Goal: Task Accomplishment & Management: Use online tool/utility

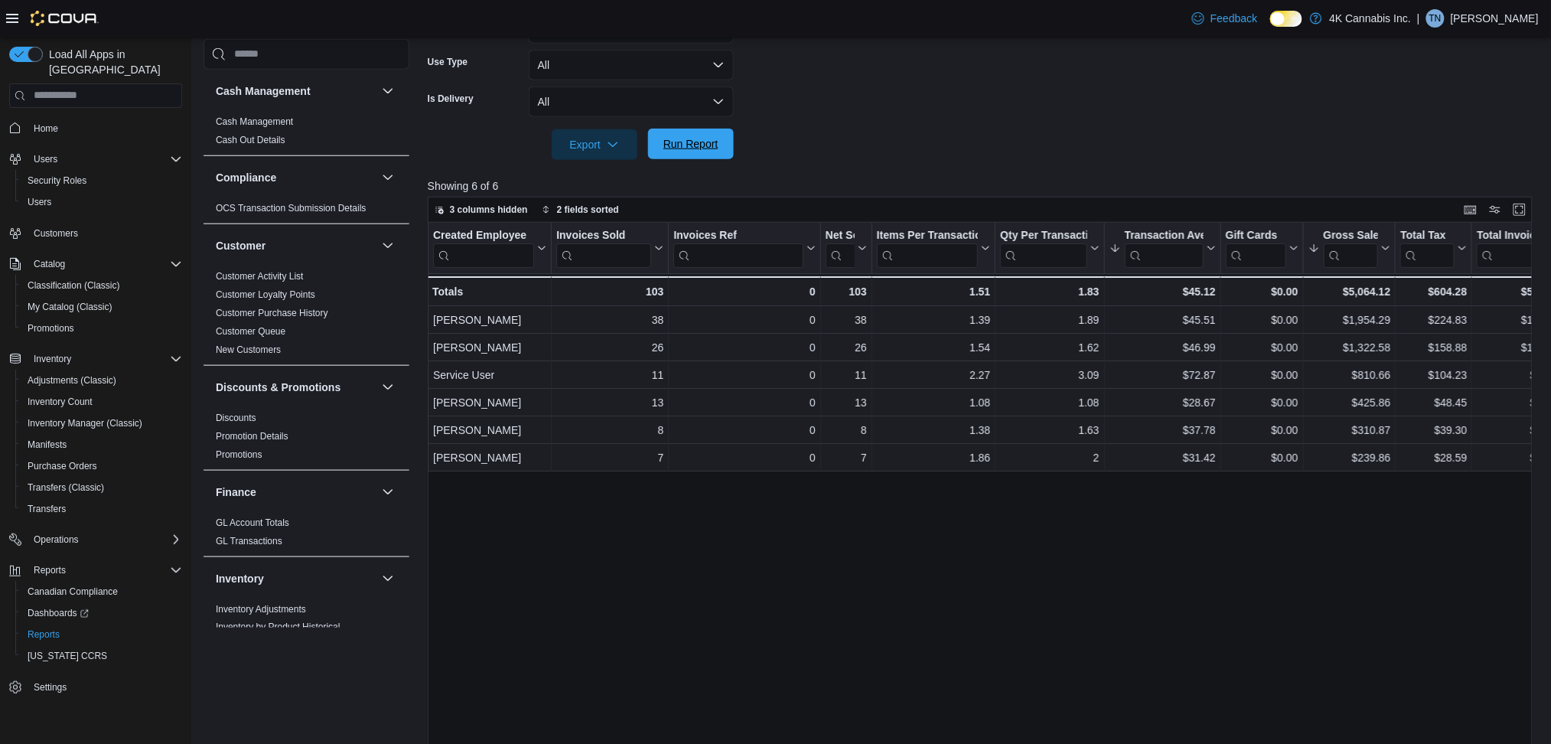
scroll to position [917, 0]
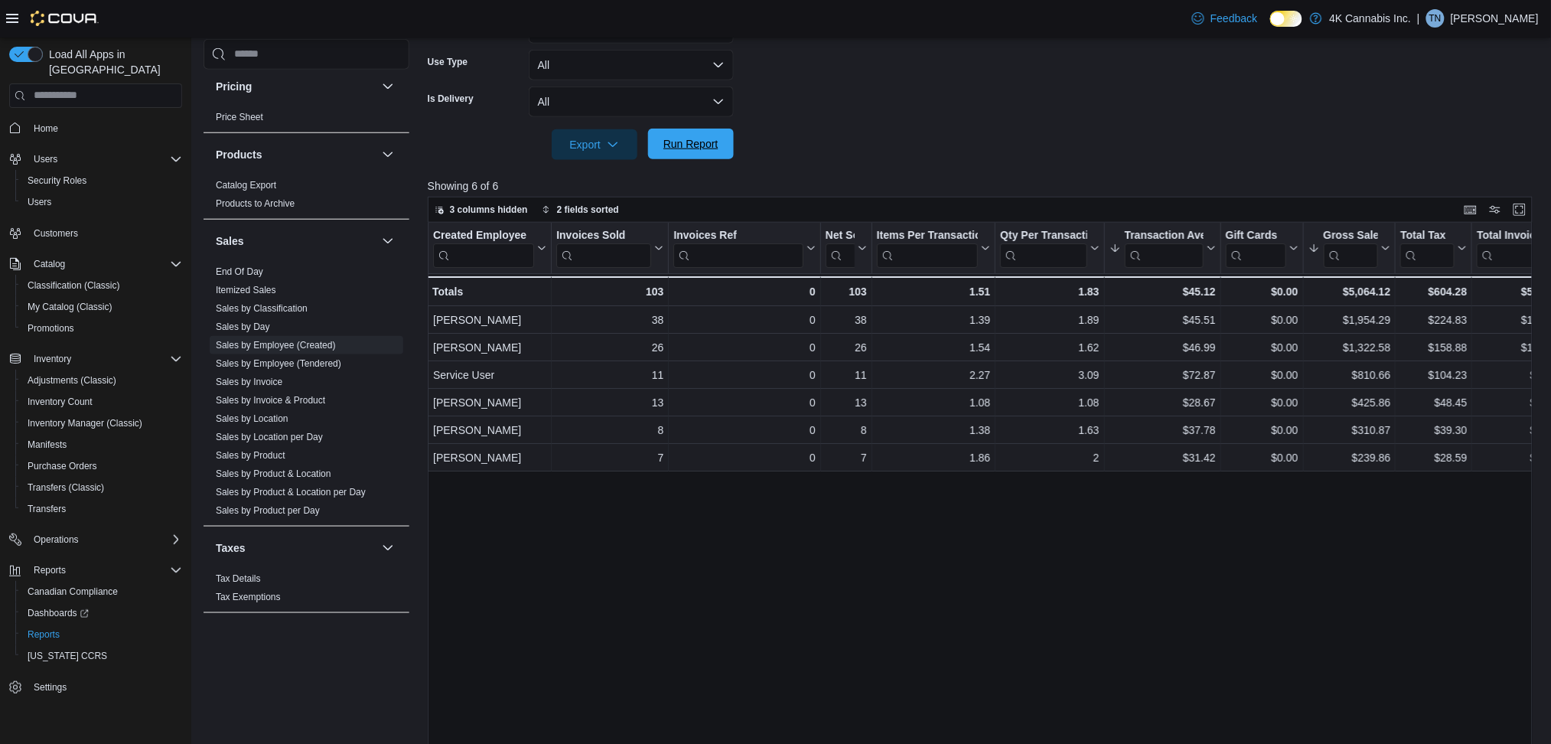
click at [670, 145] on span "Run Report" at bounding box center [690, 143] width 55 height 15
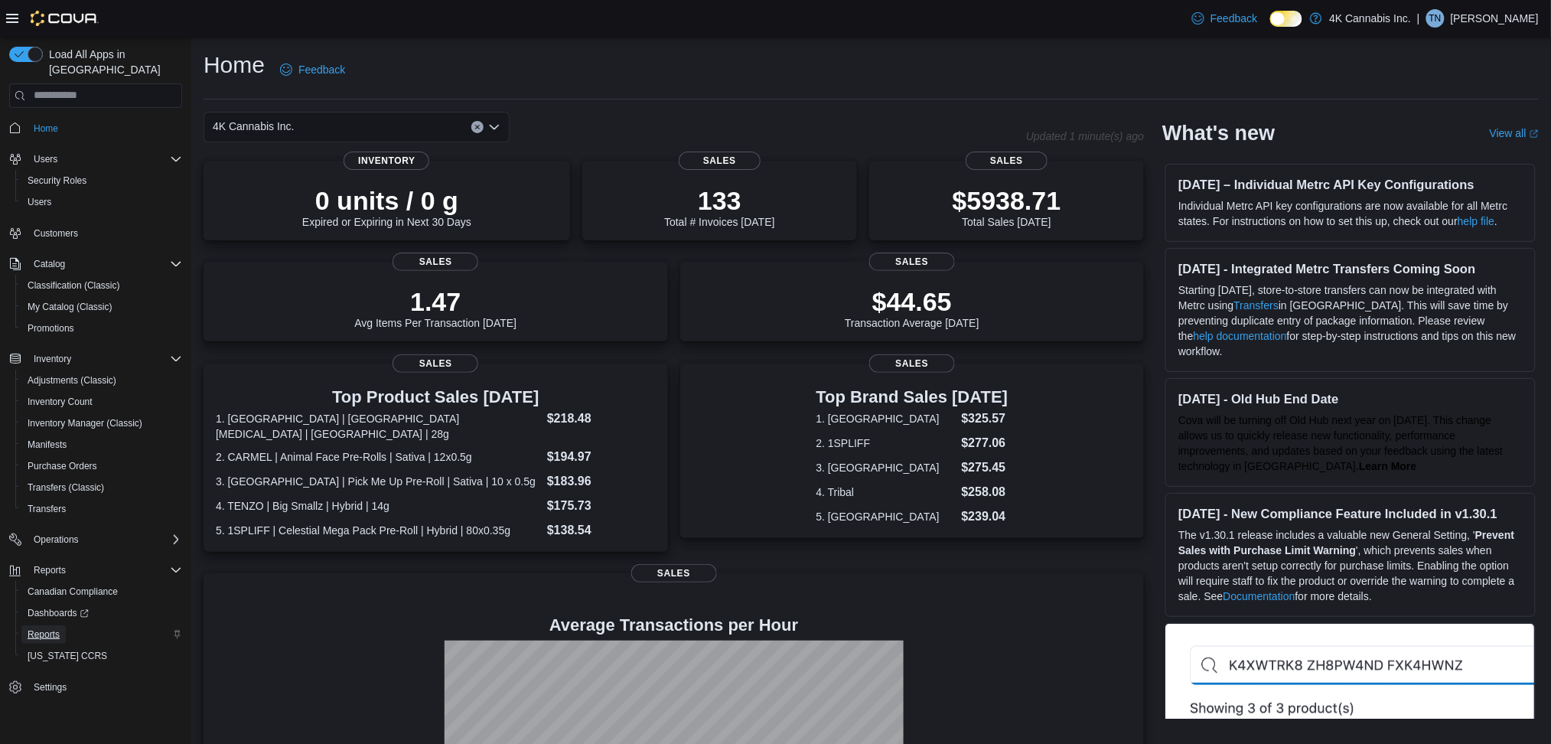
click at [46, 628] on span "Reports" at bounding box center [44, 634] width 32 height 12
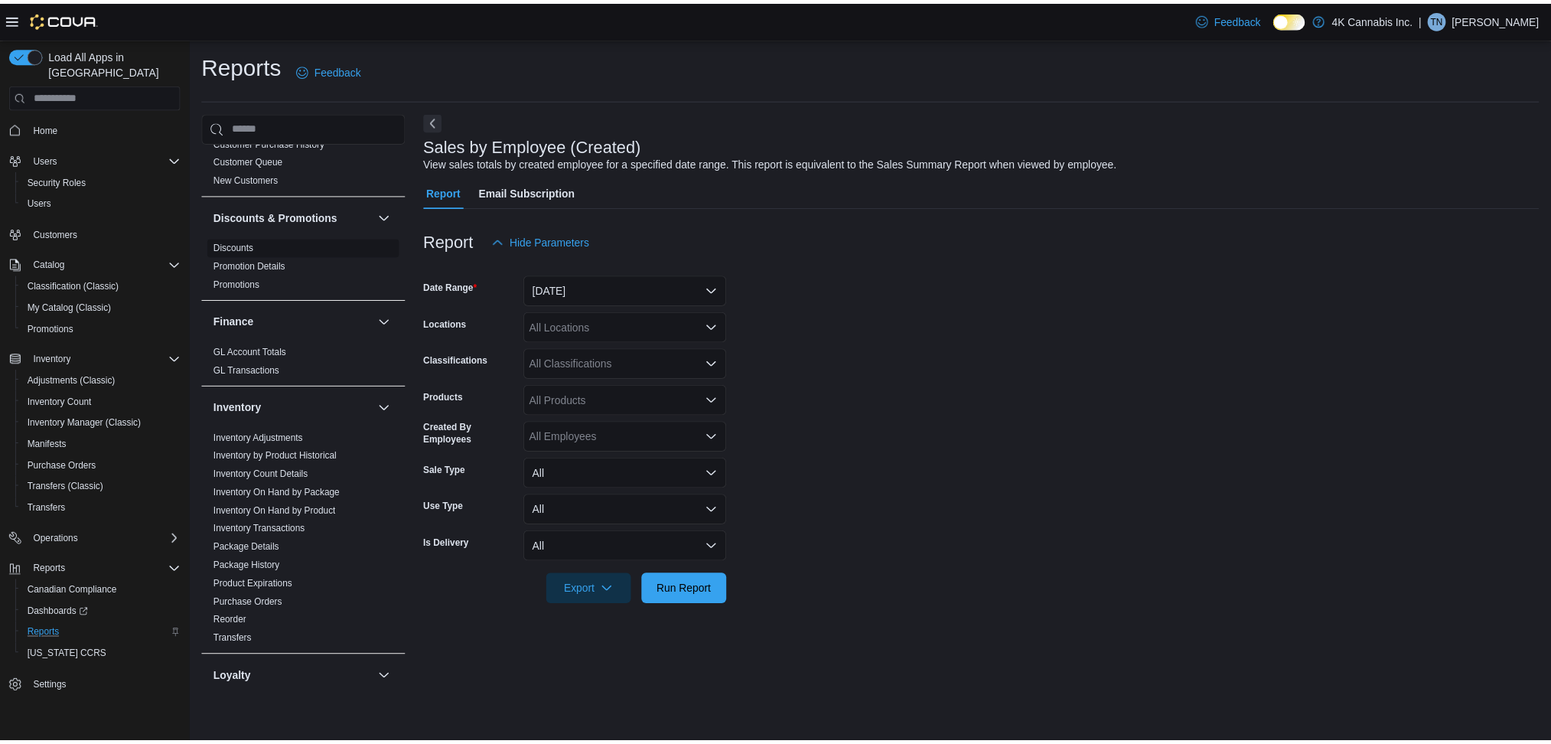
scroll to position [245, 0]
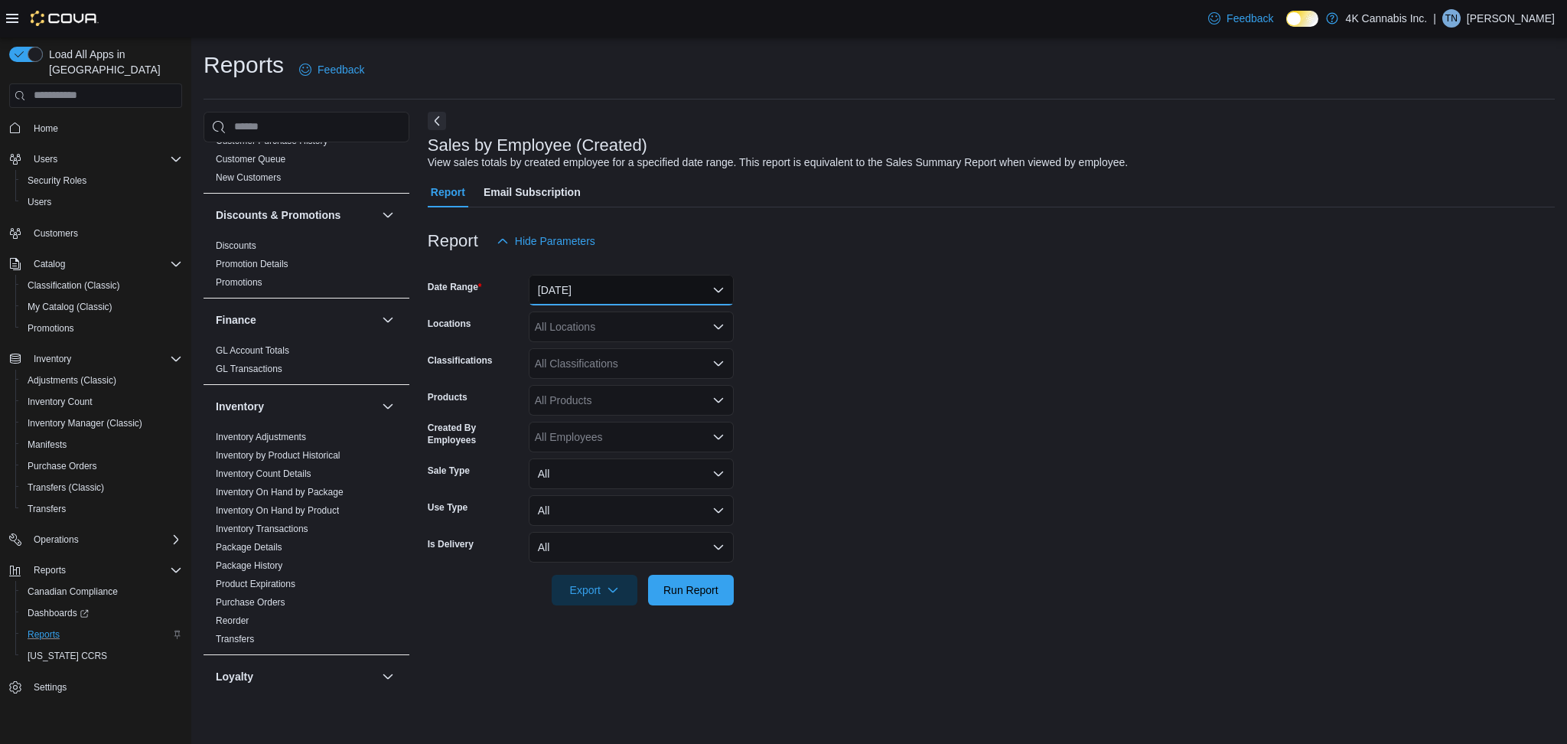
click at [596, 288] on button "[DATE]" at bounding box center [631, 290] width 205 height 31
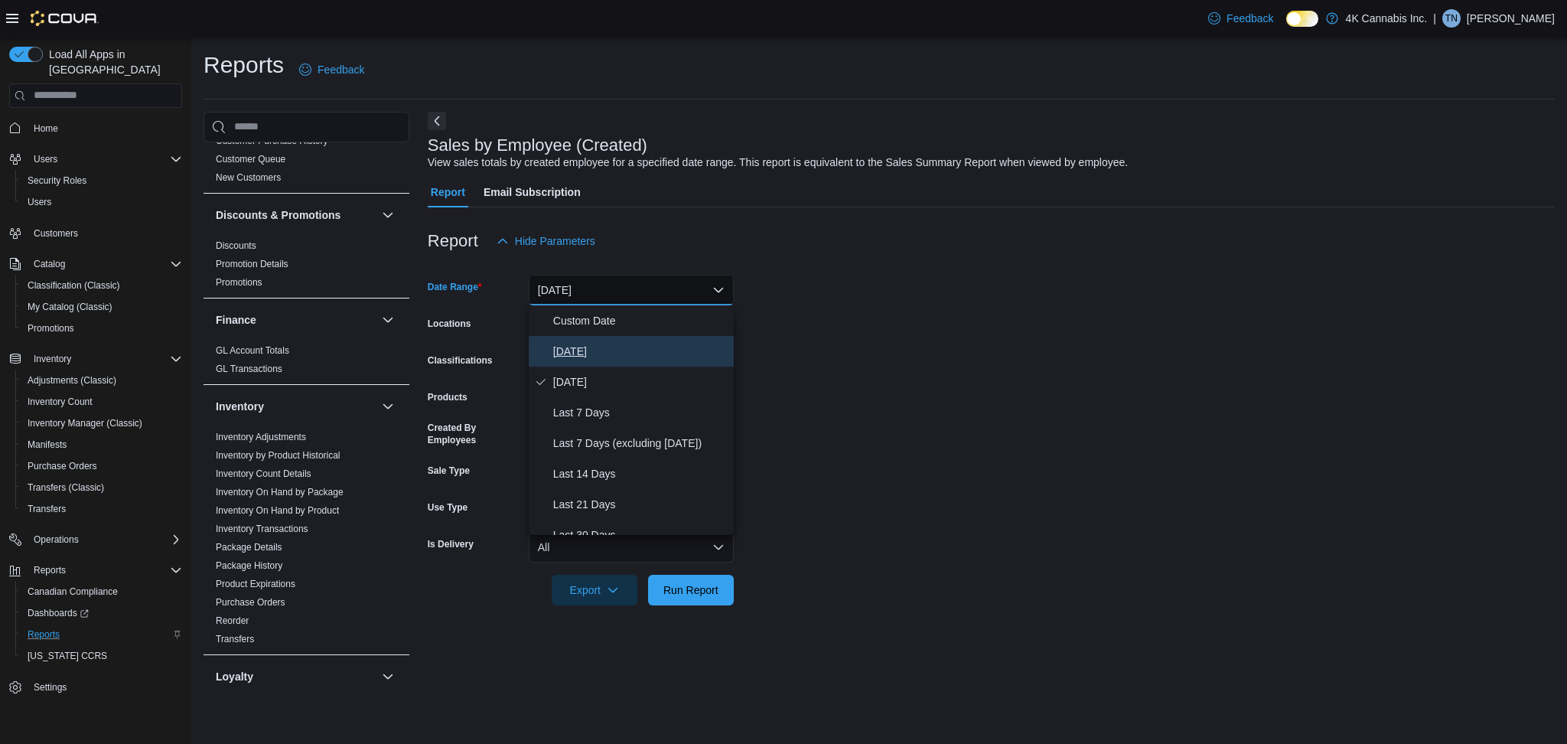
click at [569, 348] on span "[DATE]" at bounding box center [640, 351] width 174 height 18
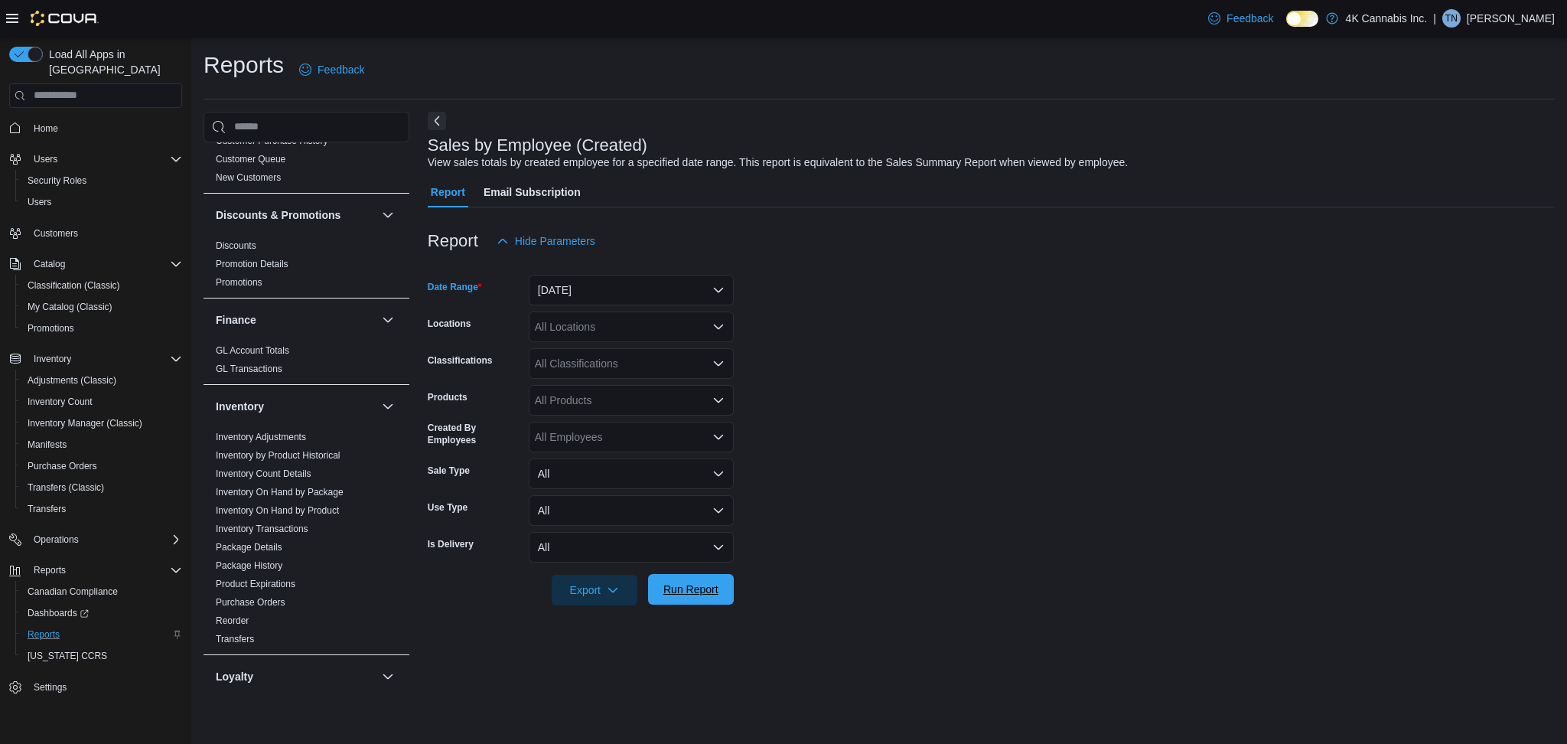
click at [679, 593] on span "Run Report" at bounding box center [690, 589] width 55 height 15
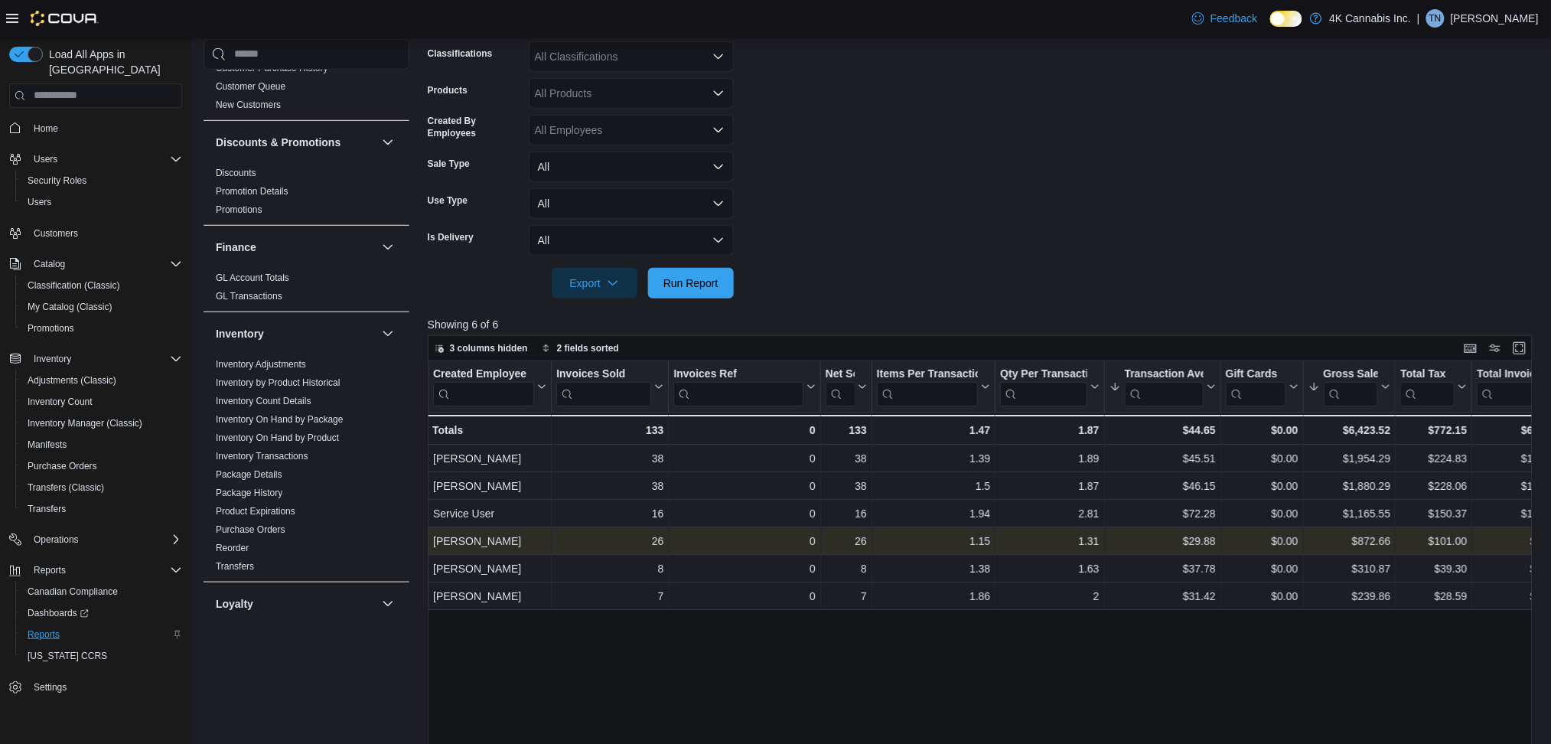
scroll to position [306, 0]
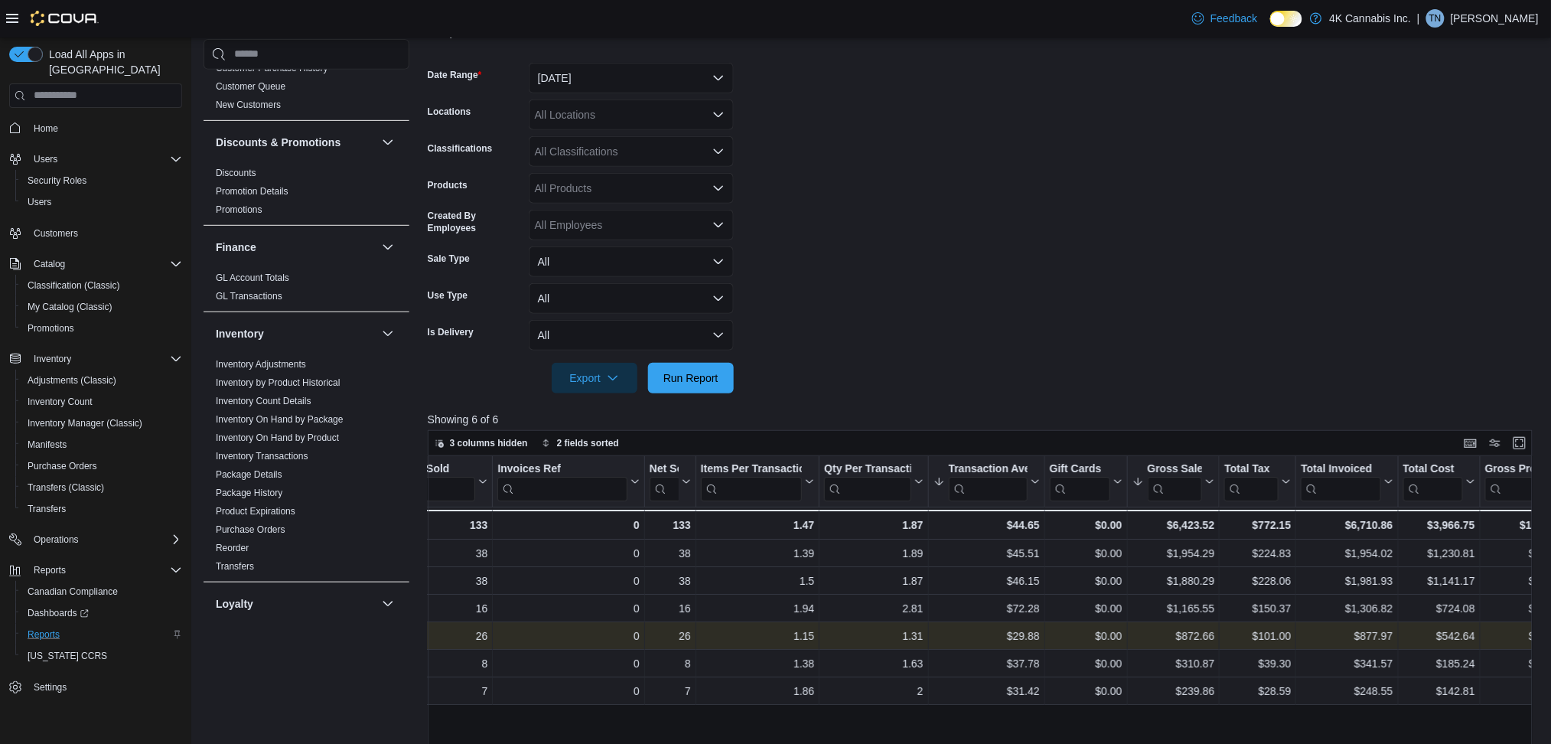
scroll to position [0, 176]
